Goal: Information Seeking & Learning: Find specific fact

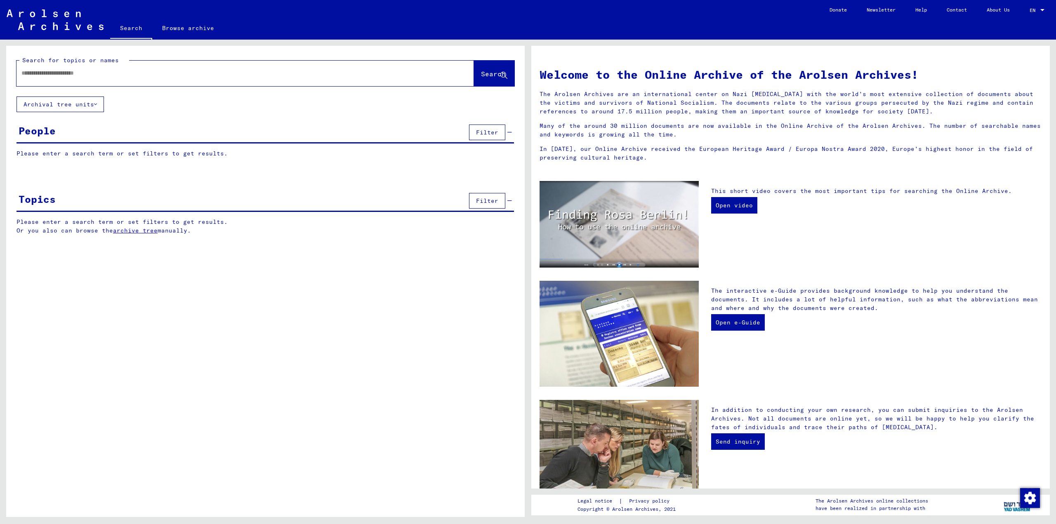
click at [214, 75] on input "text" at bounding box center [235, 73] width 428 height 9
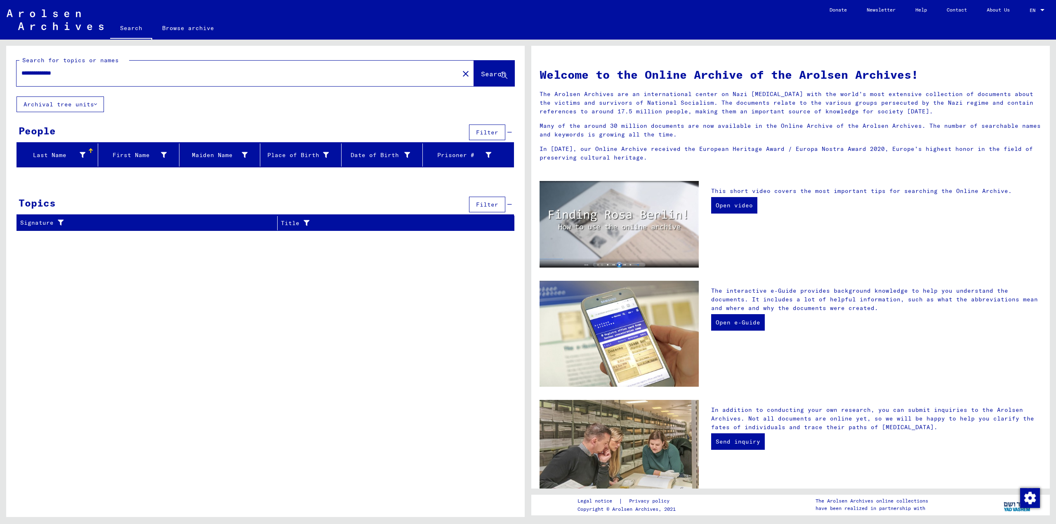
type input "**********"
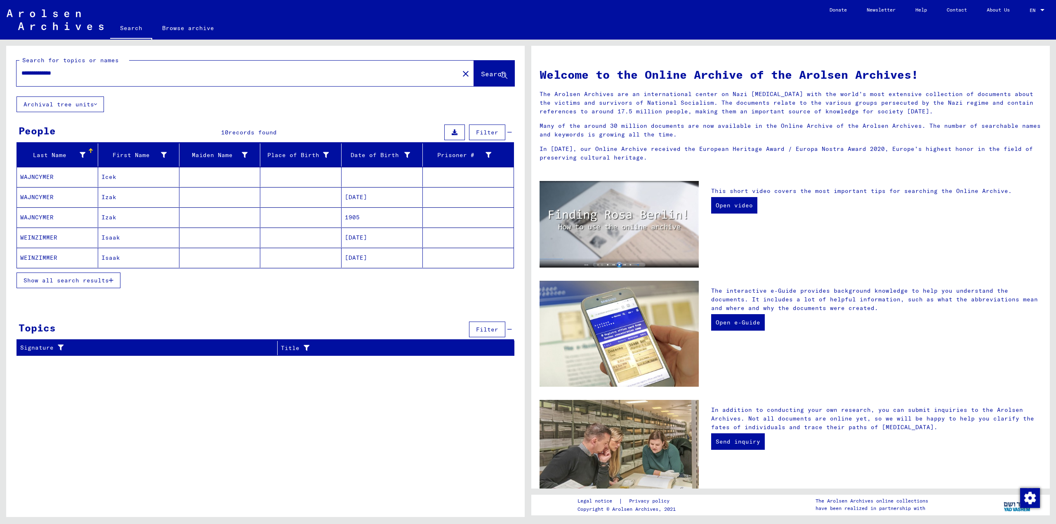
click at [305, 172] on mat-cell at bounding box center [300, 177] width 81 height 20
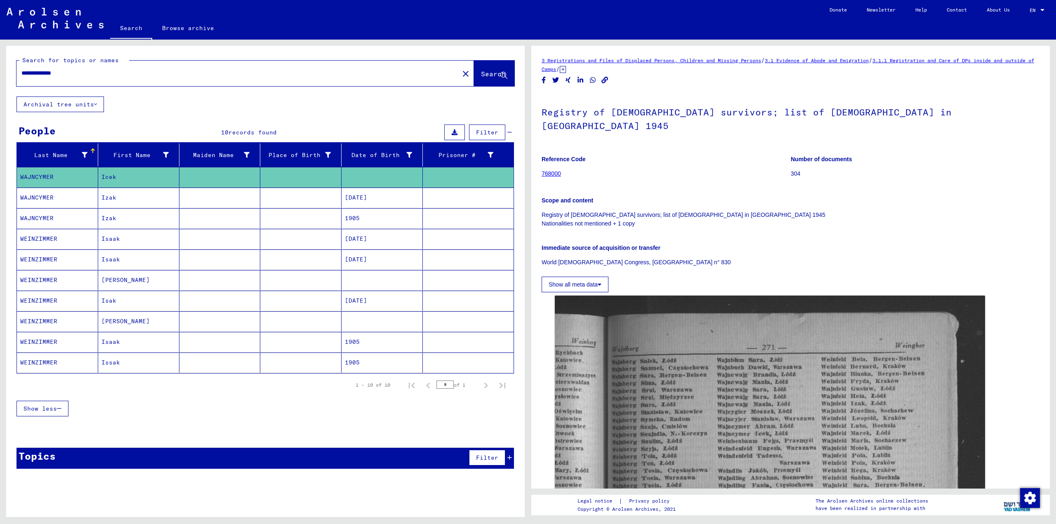
click at [318, 202] on mat-cell at bounding box center [300, 198] width 81 height 20
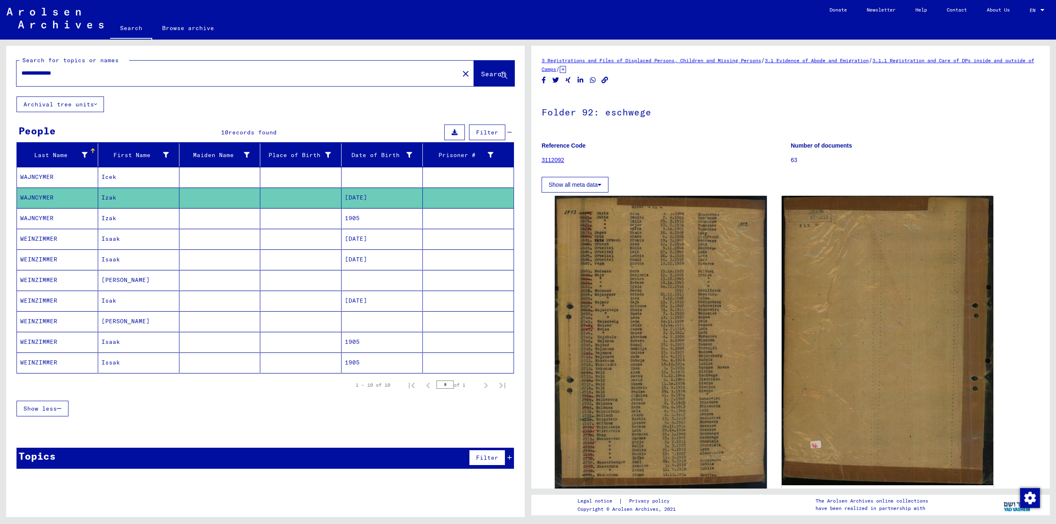
click at [391, 225] on mat-cell "1905" at bounding box center [381, 218] width 81 height 20
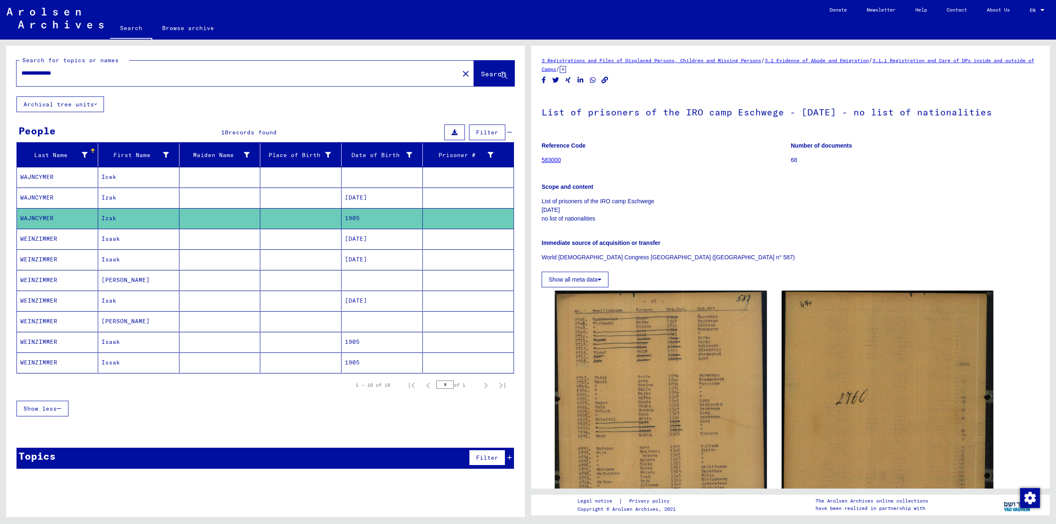
click at [385, 242] on mat-cell "[DATE]" at bounding box center [381, 239] width 81 height 20
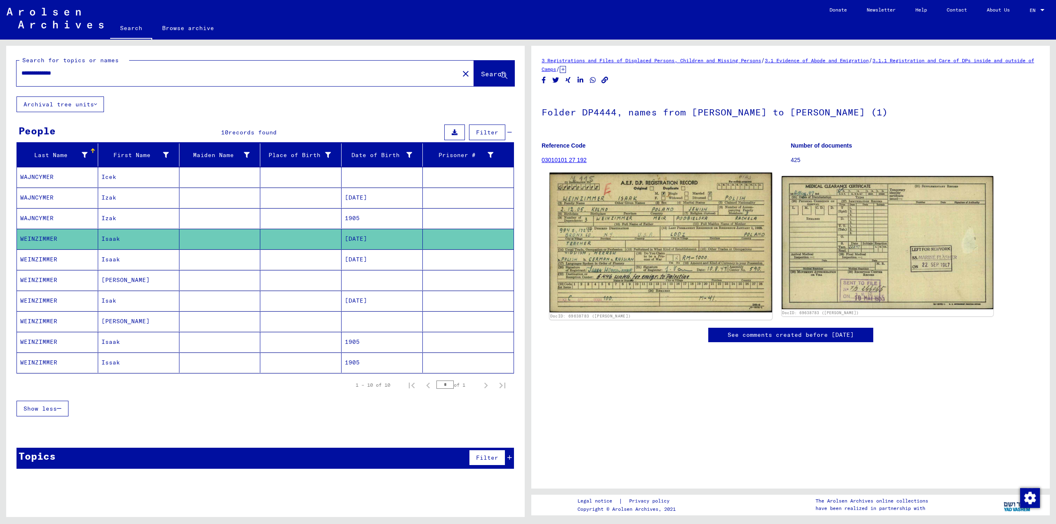
click at [632, 242] on img at bounding box center [660, 243] width 222 height 140
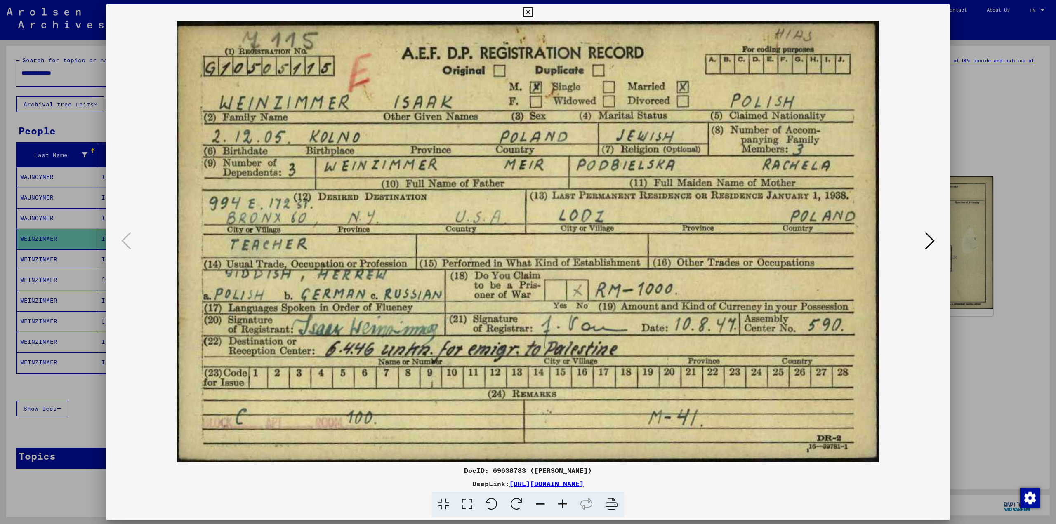
click at [925, 243] on icon at bounding box center [930, 241] width 10 height 20
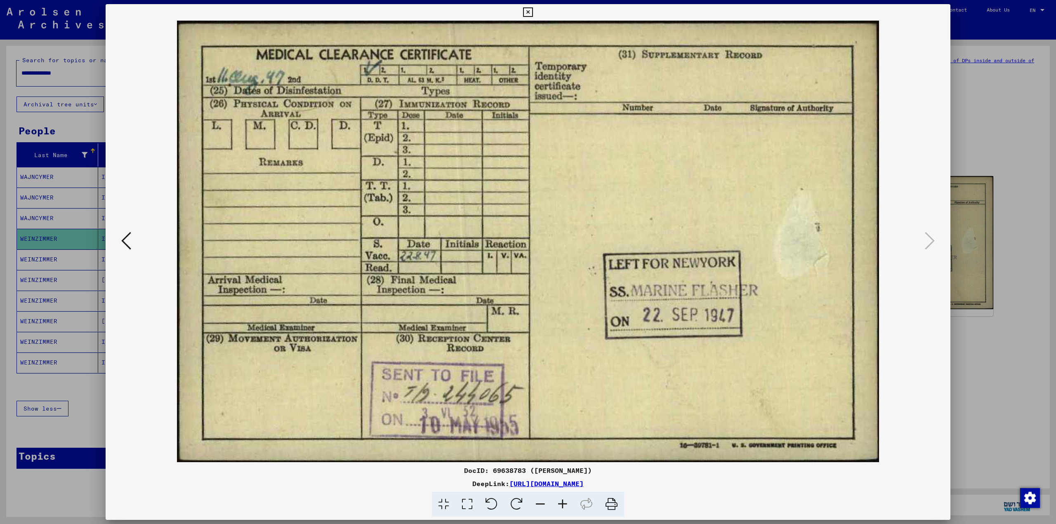
click at [128, 237] on icon at bounding box center [126, 241] width 10 height 20
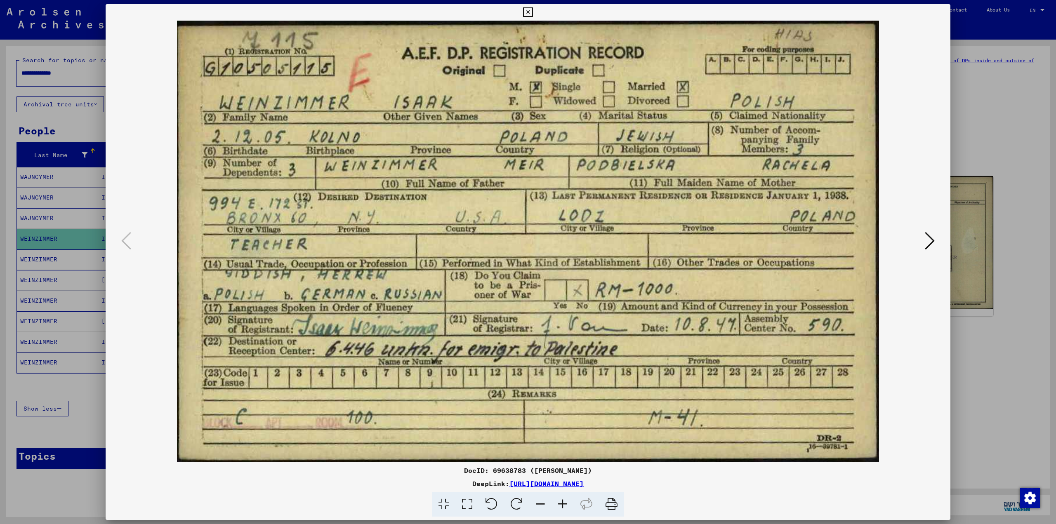
click at [930, 239] on icon at bounding box center [930, 241] width 10 height 20
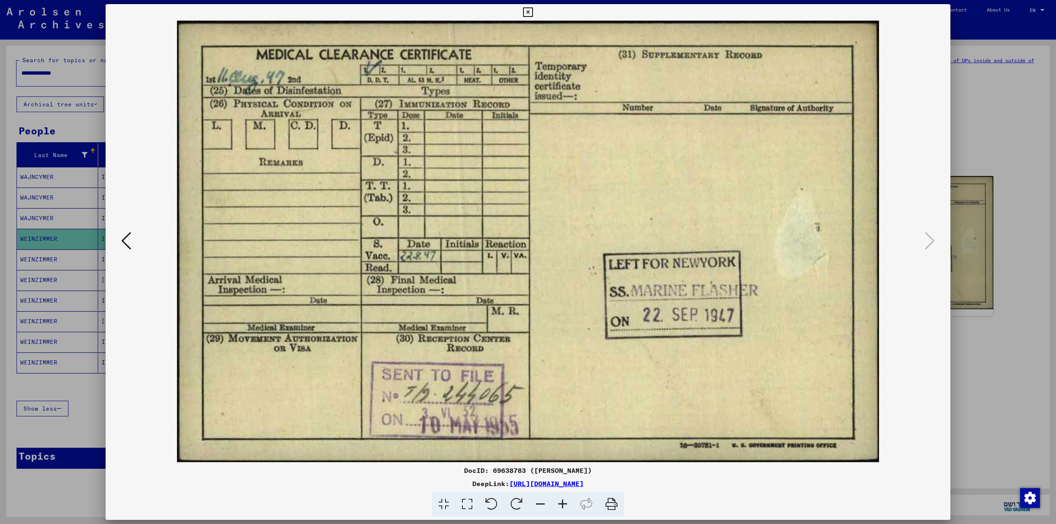
click at [132, 245] on button at bounding box center [126, 242] width 15 height 24
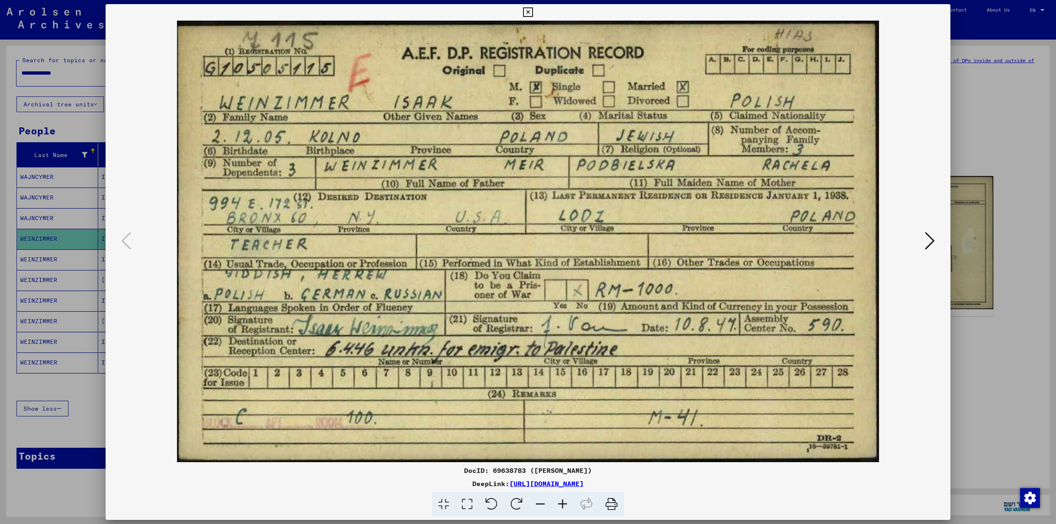
click at [1002, 235] on div at bounding box center [528, 262] width 1056 height 524
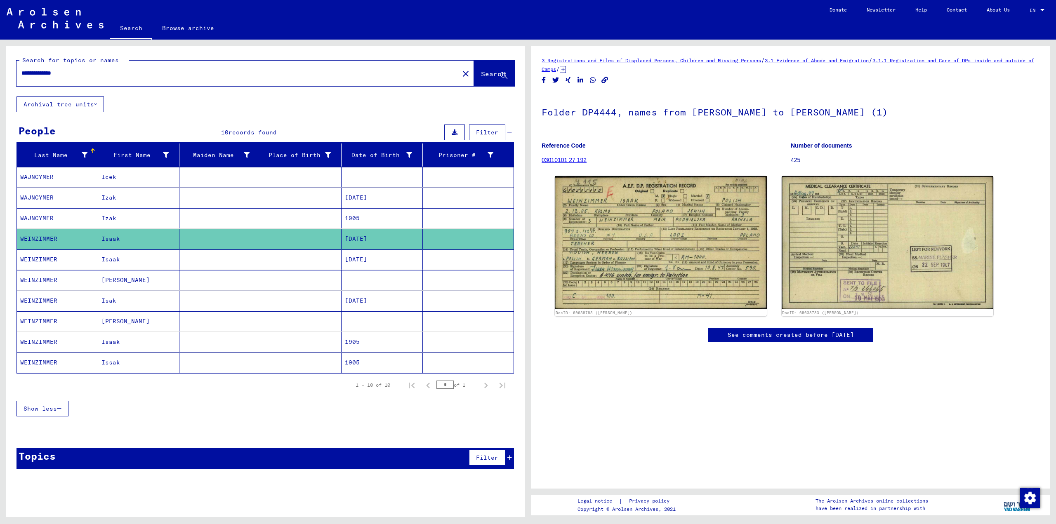
click at [289, 258] on mat-cell at bounding box center [300, 260] width 81 height 20
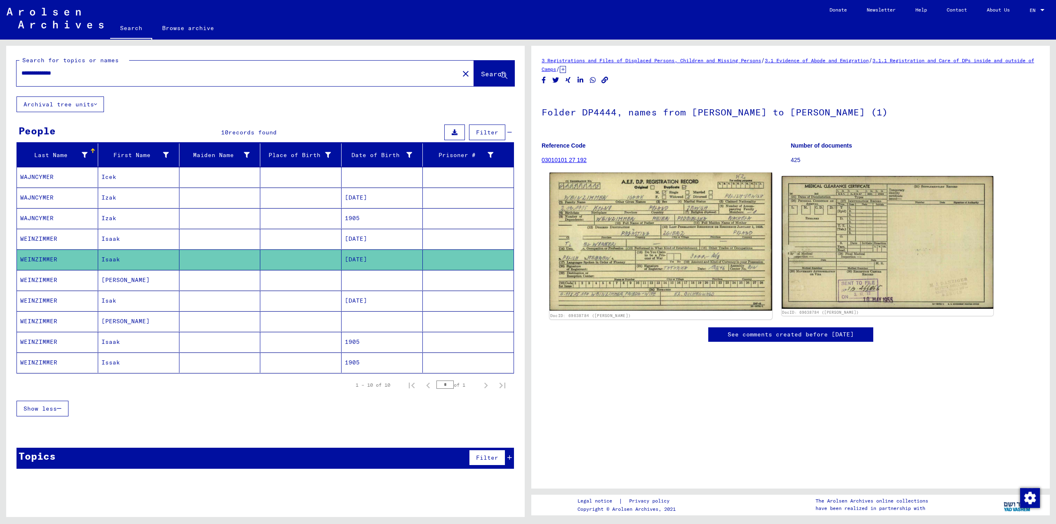
click at [645, 250] on img at bounding box center [660, 242] width 222 height 138
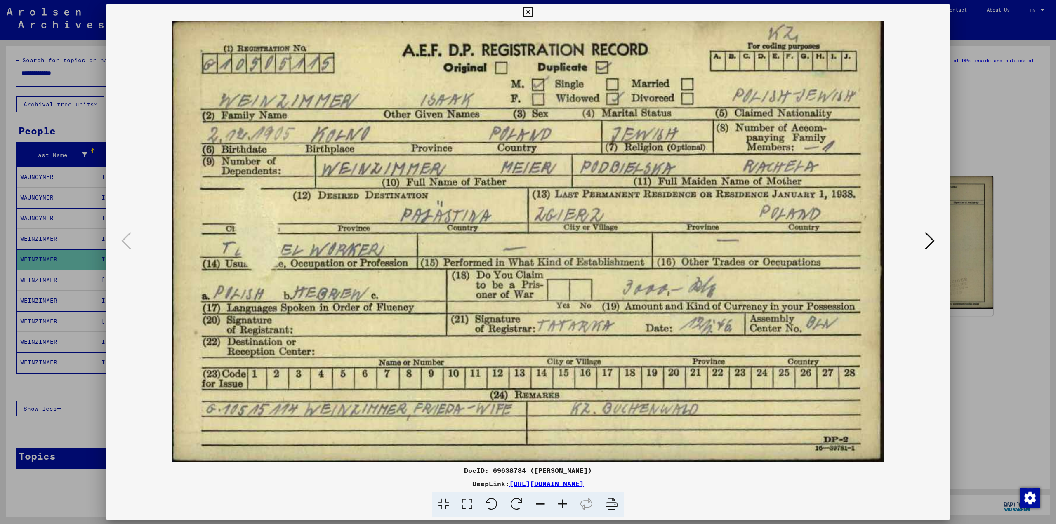
click at [928, 237] on icon at bounding box center [930, 241] width 10 height 20
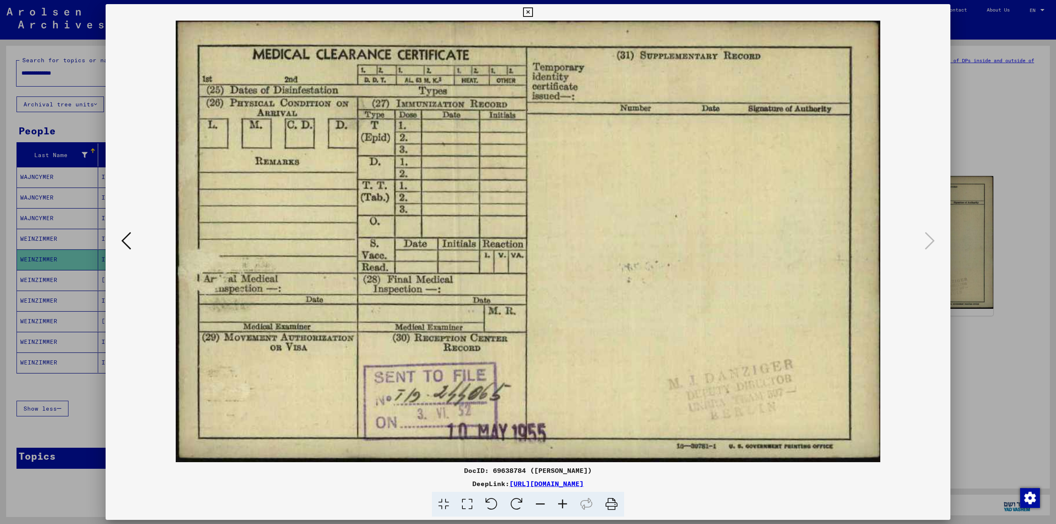
click at [984, 254] on div at bounding box center [528, 262] width 1056 height 524
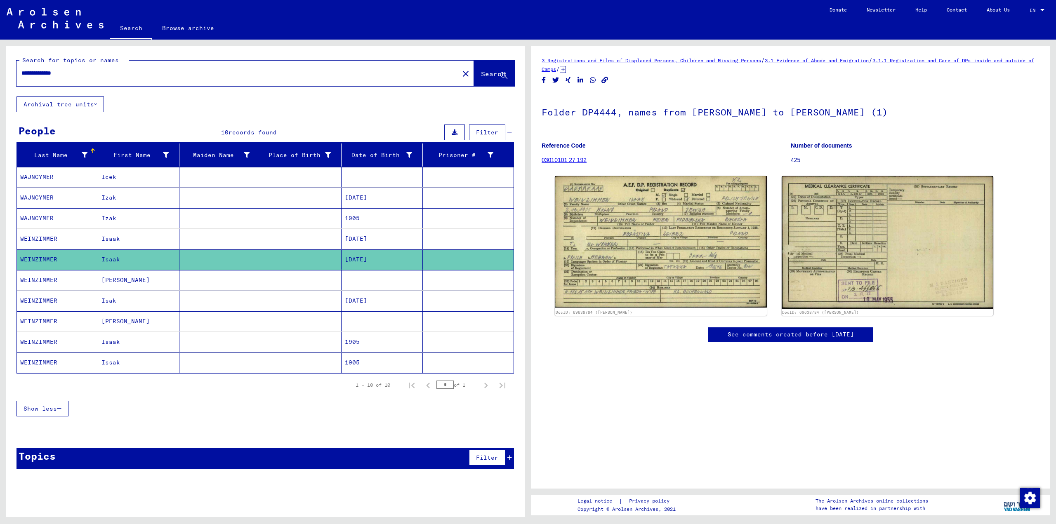
click at [114, 289] on mat-cell "[PERSON_NAME]" at bounding box center [138, 280] width 81 height 20
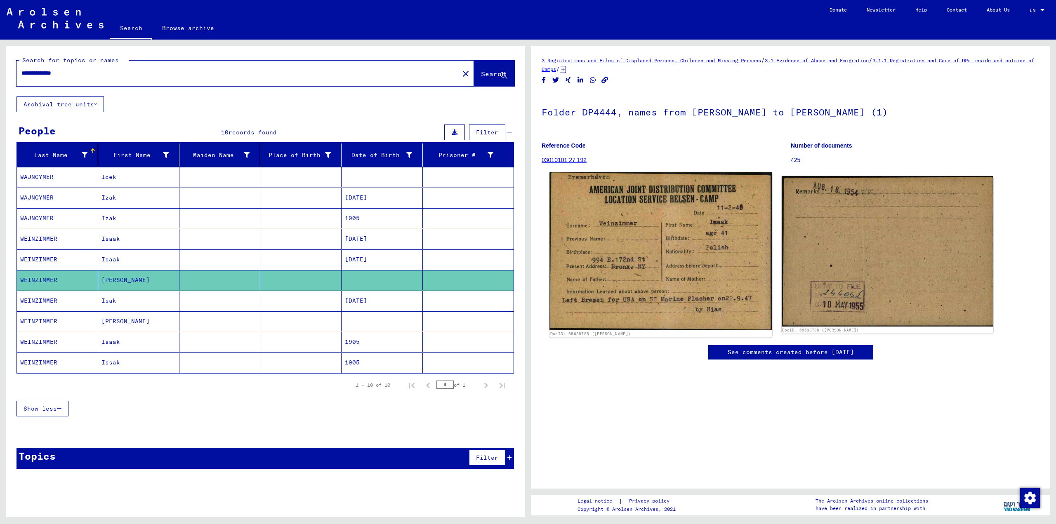
click at [699, 299] on img at bounding box center [660, 251] width 222 height 158
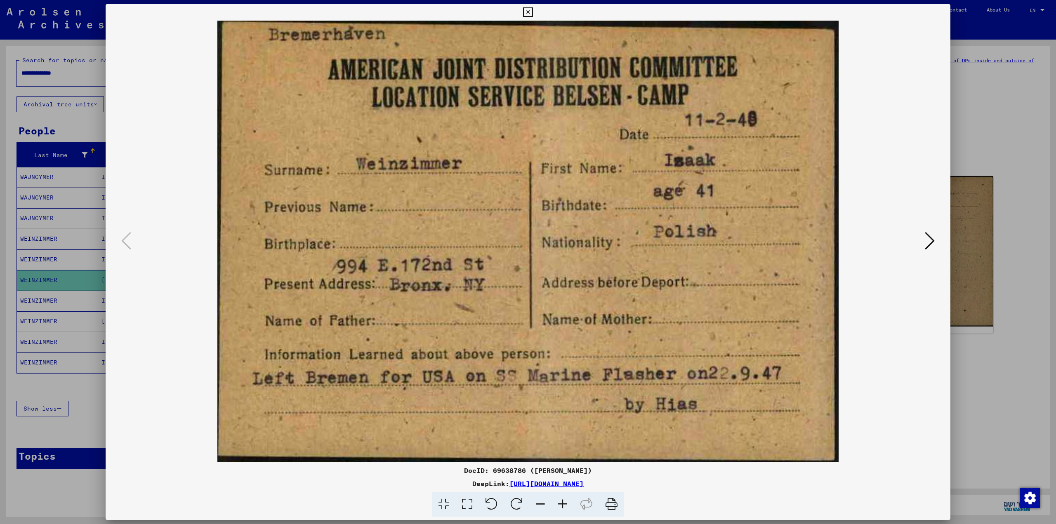
click at [935, 248] on button at bounding box center [929, 242] width 15 height 24
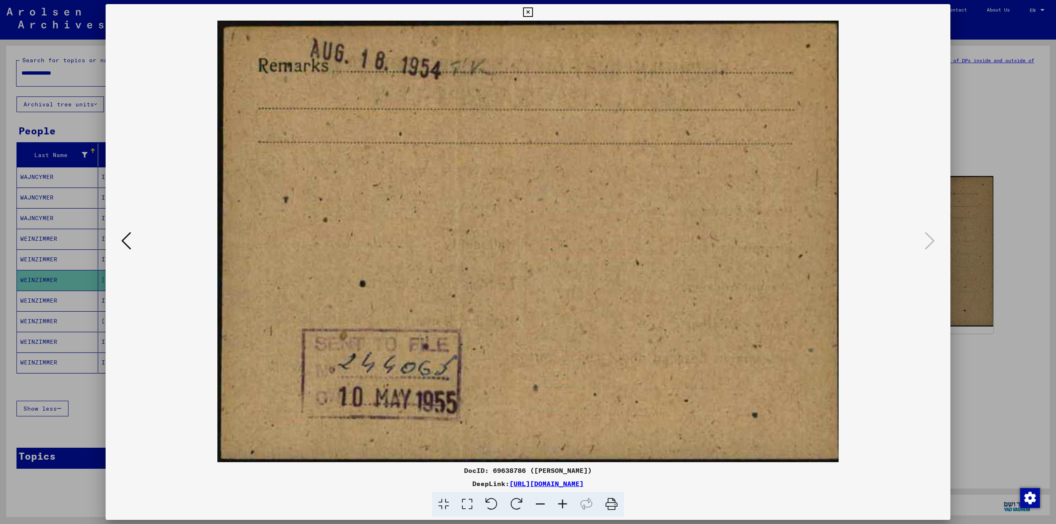
click at [987, 269] on div at bounding box center [528, 262] width 1056 height 524
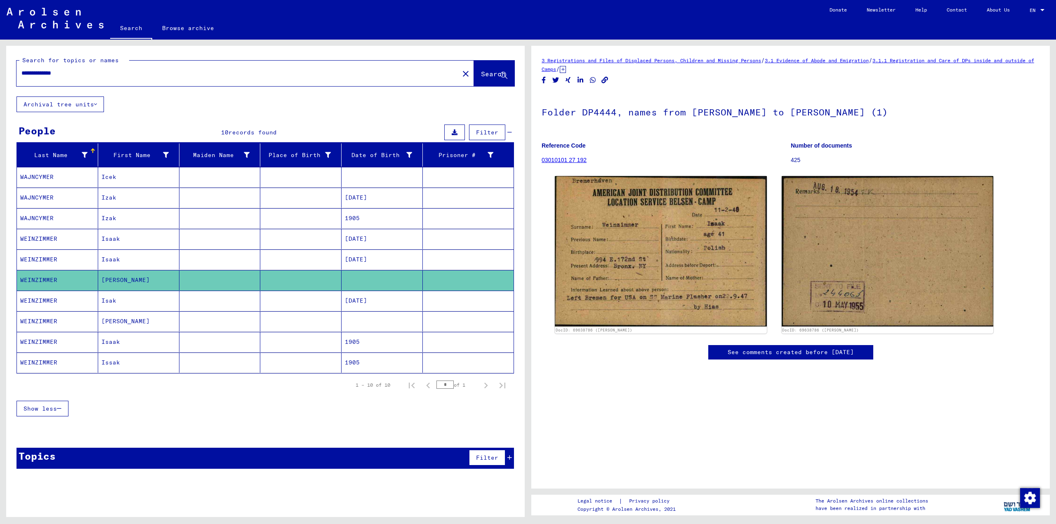
click at [218, 262] on mat-cell at bounding box center [219, 260] width 81 height 20
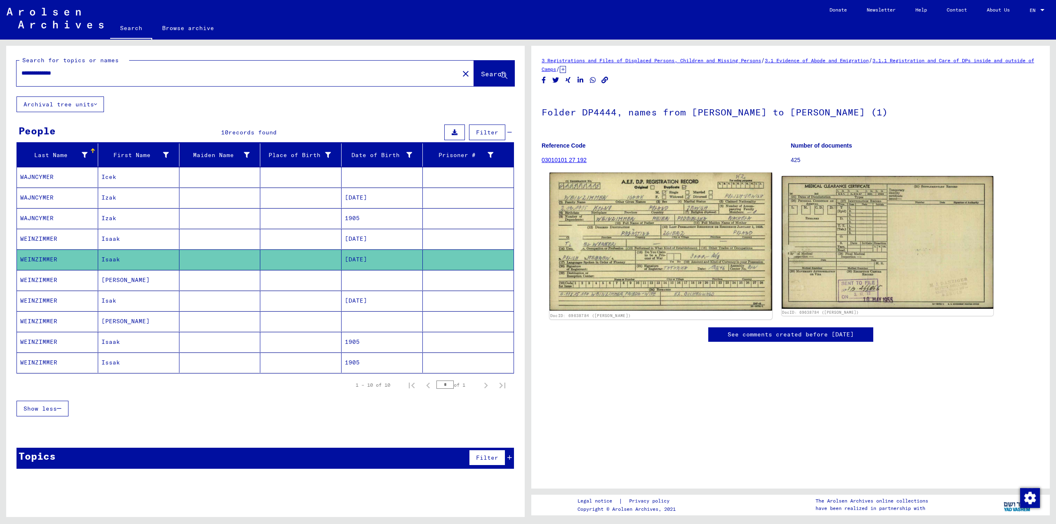
click at [649, 265] on img at bounding box center [660, 242] width 222 height 138
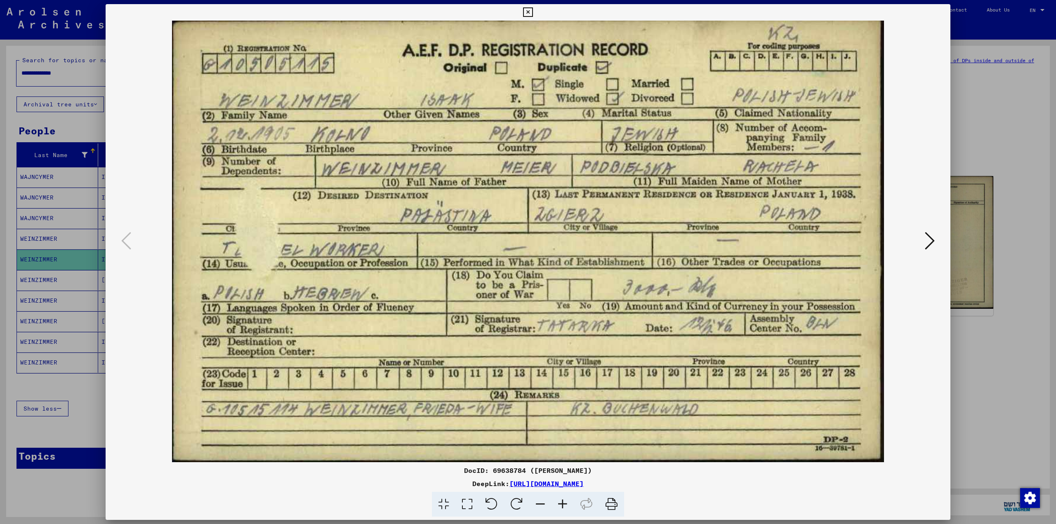
click at [982, 286] on div at bounding box center [528, 262] width 1056 height 524
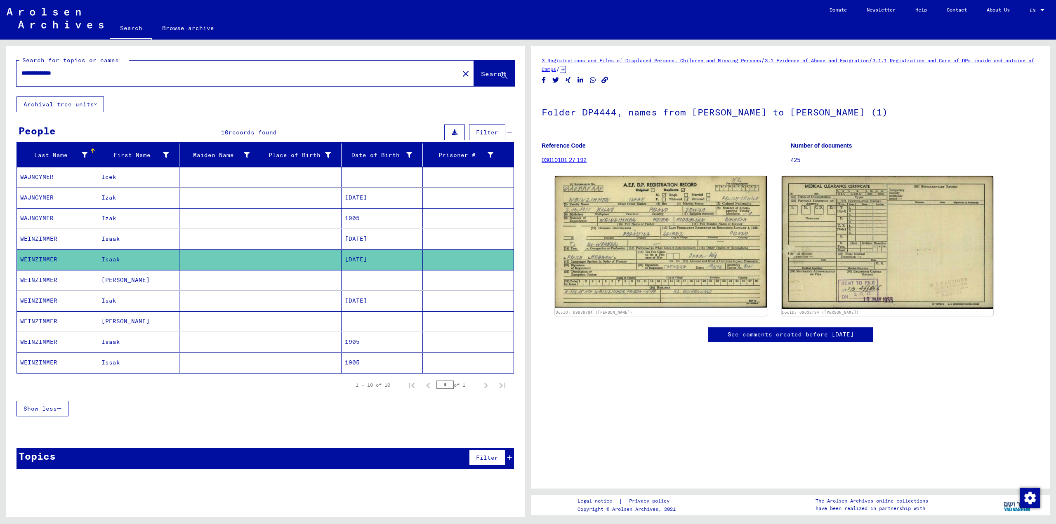
click at [138, 297] on mat-cell "Isak" at bounding box center [138, 301] width 81 height 20
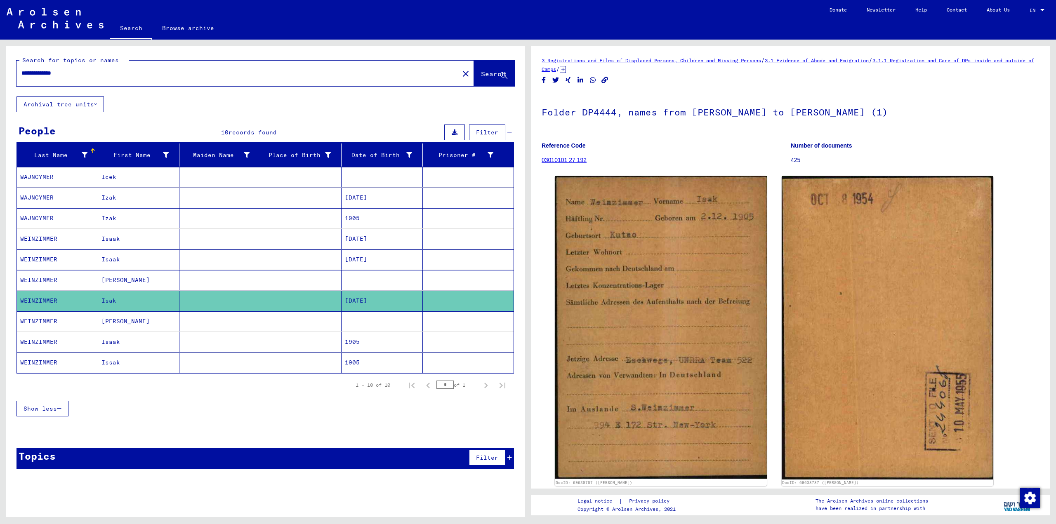
click at [276, 316] on mat-cell at bounding box center [300, 321] width 81 height 20
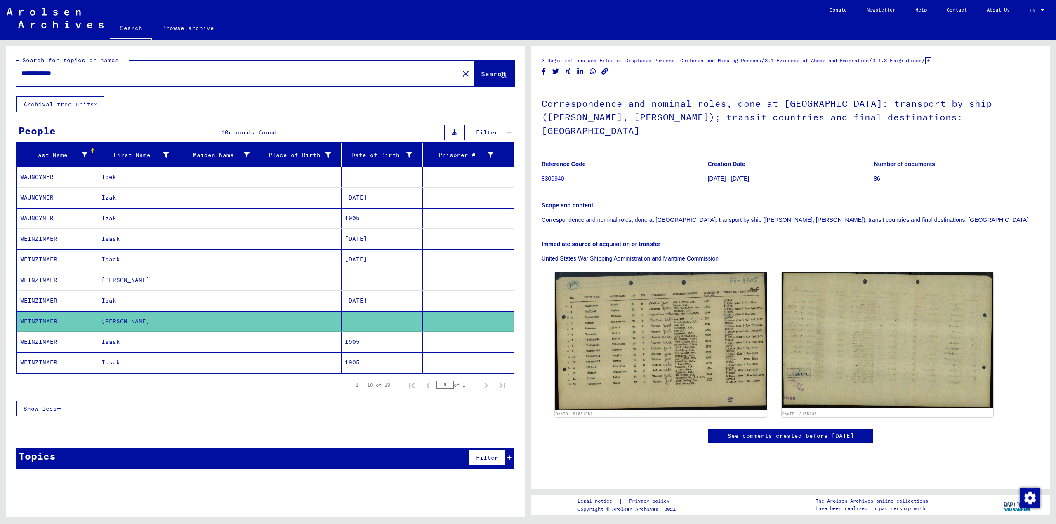
click at [288, 342] on mat-cell at bounding box center [300, 342] width 81 height 20
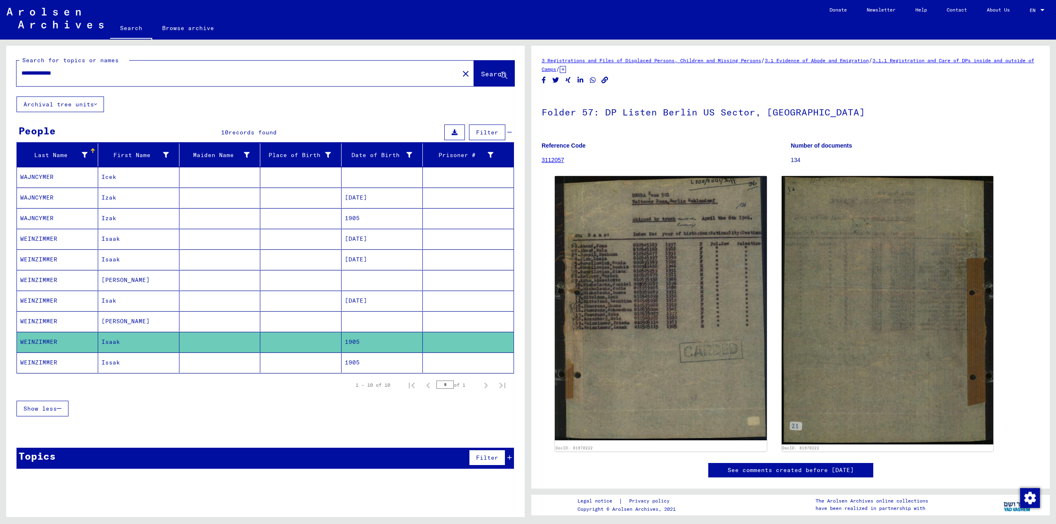
click at [292, 360] on mat-cell at bounding box center [300, 363] width 81 height 20
